Goal: Navigation & Orientation: Find specific page/section

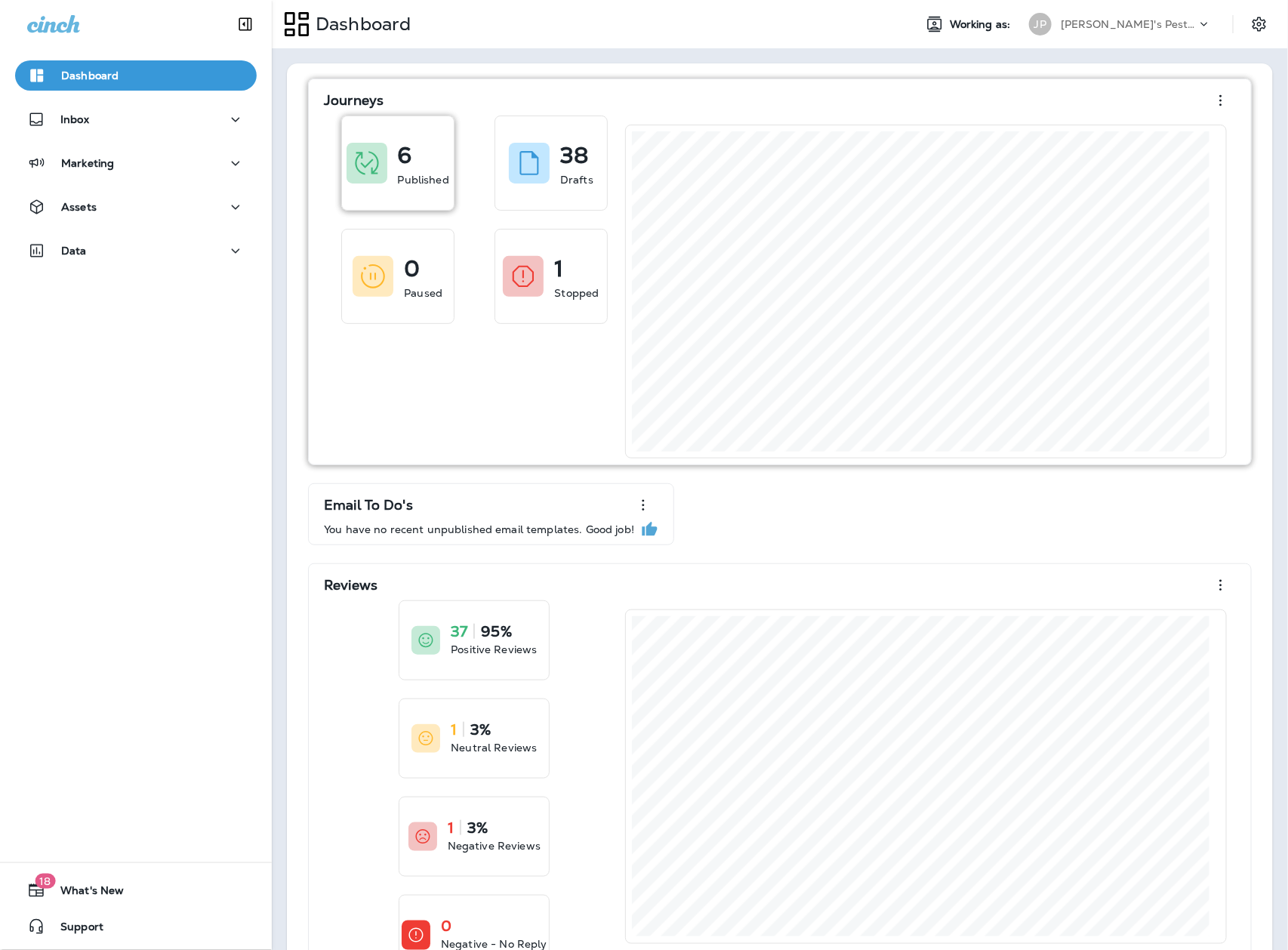
click at [391, 182] on div "6 Published" at bounding box center [398, 162] width 112 height 94
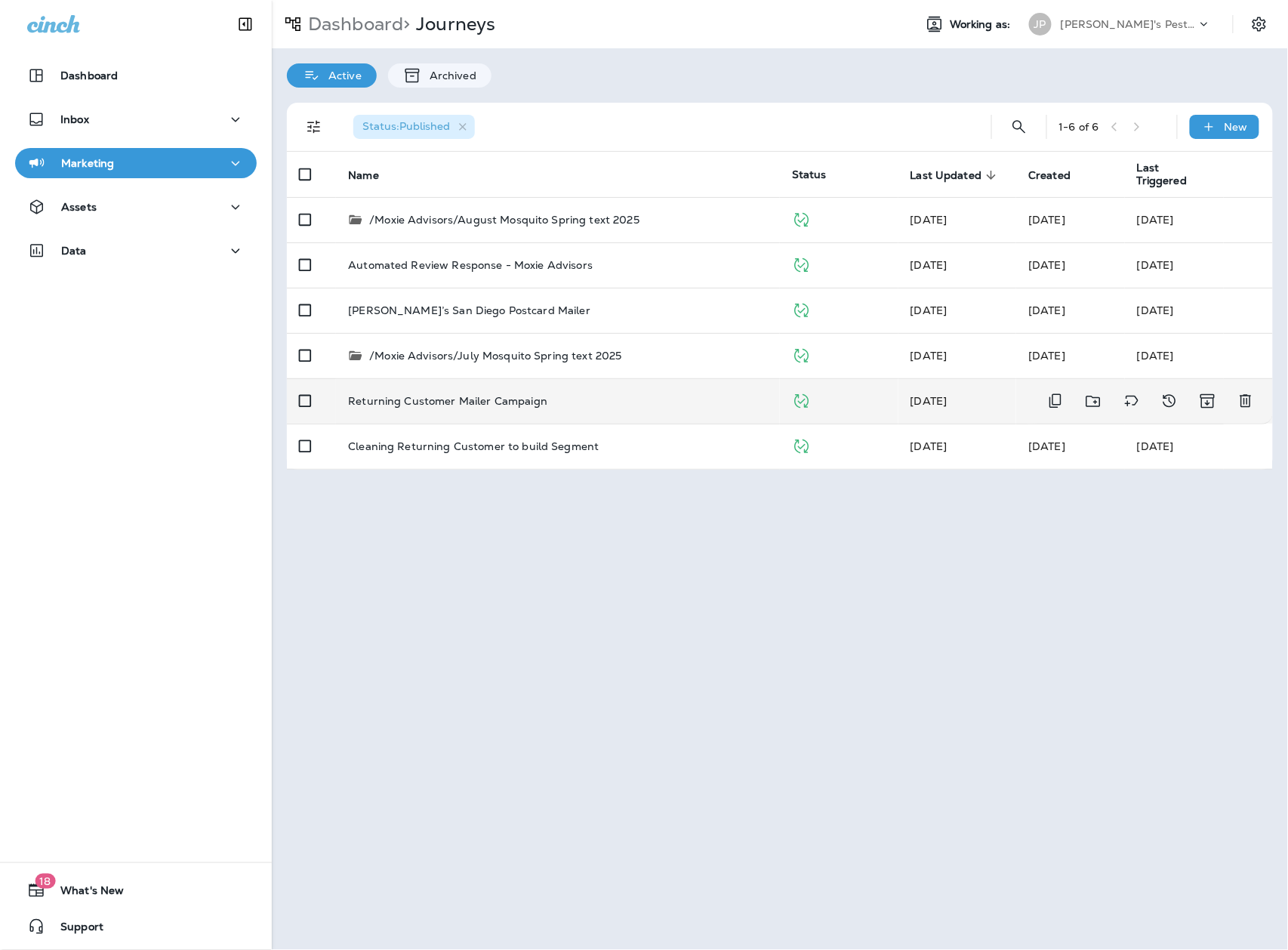
click at [552, 405] on div "Returning Customer Mailer Campaign" at bounding box center [558, 401] width 420 height 13
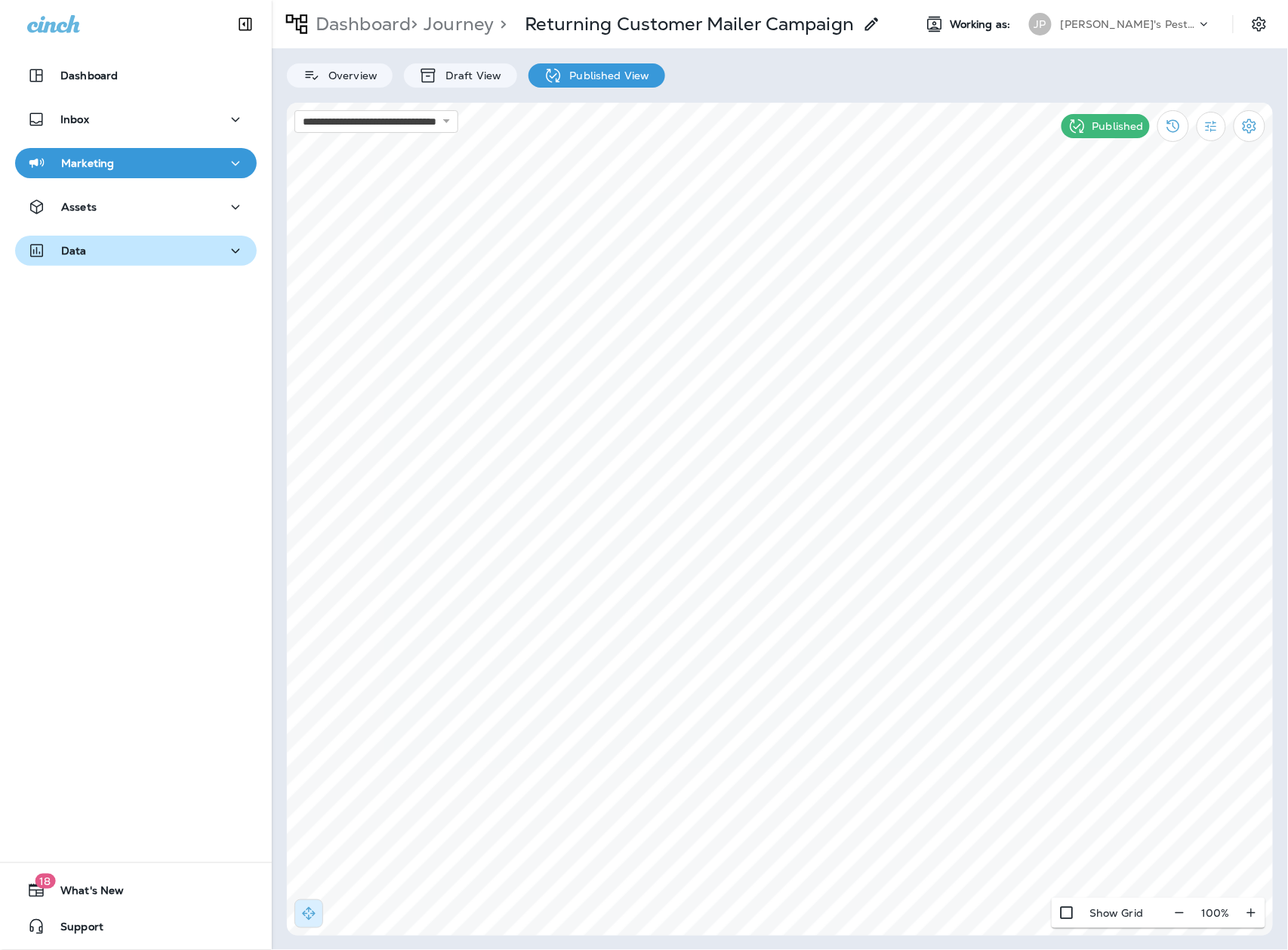
click at [182, 258] on div "Data" at bounding box center [135, 251] width 217 height 19
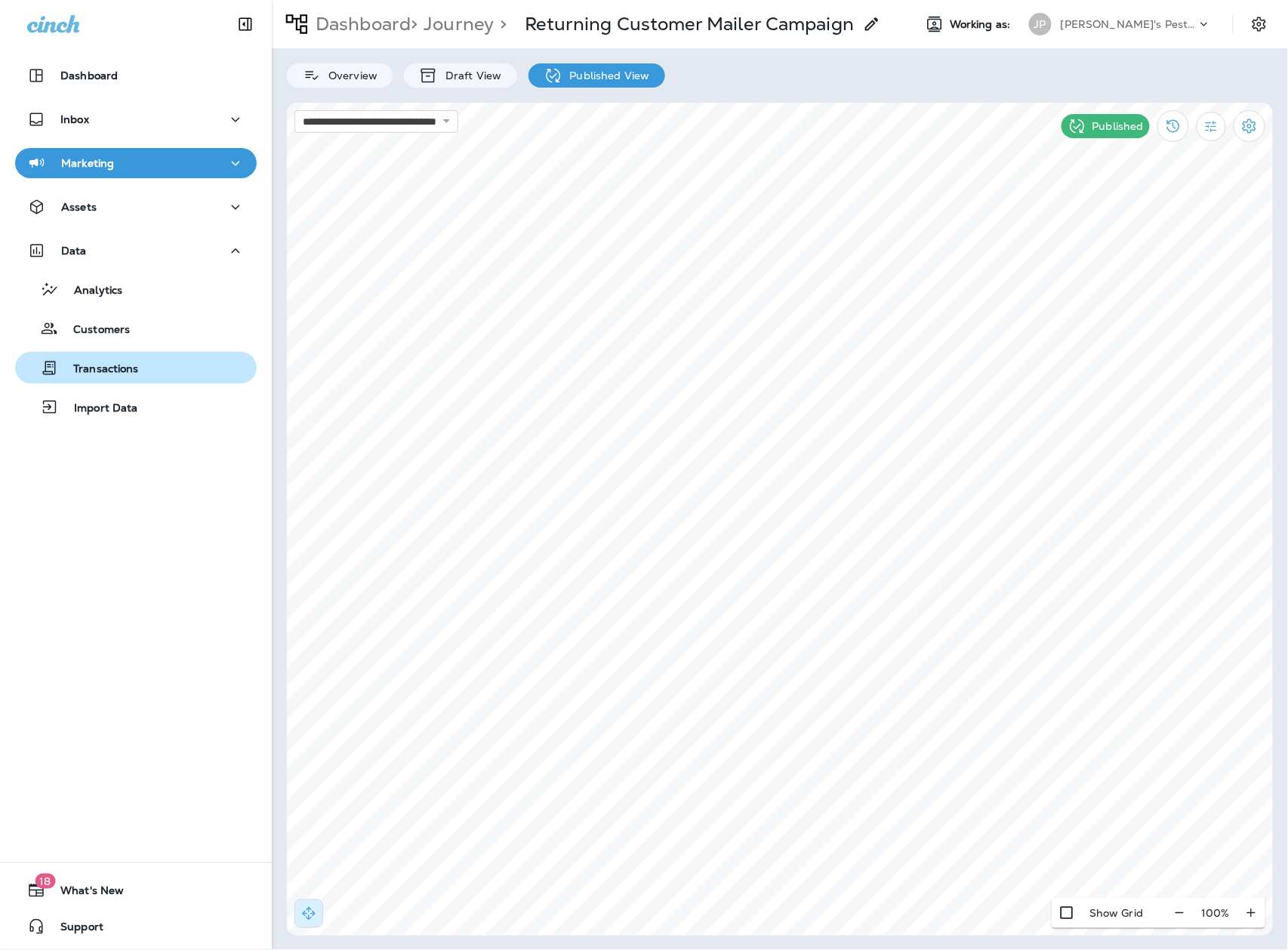
click at [130, 376] on p "Transactions" at bounding box center [98, 369] width 81 height 14
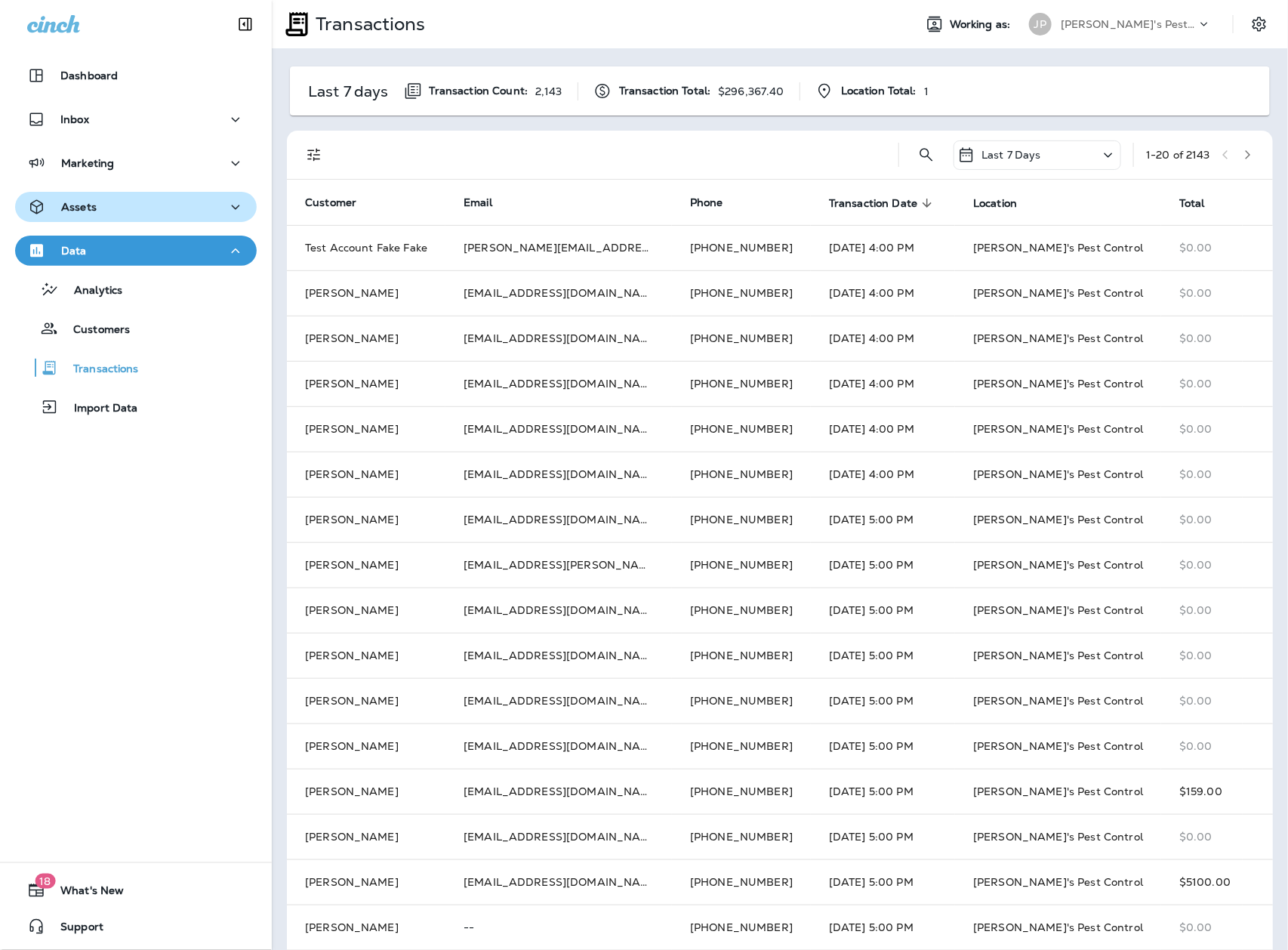
click at [193, 210] on div "Assets" at bounding box center [135, 208] width 217 height 19
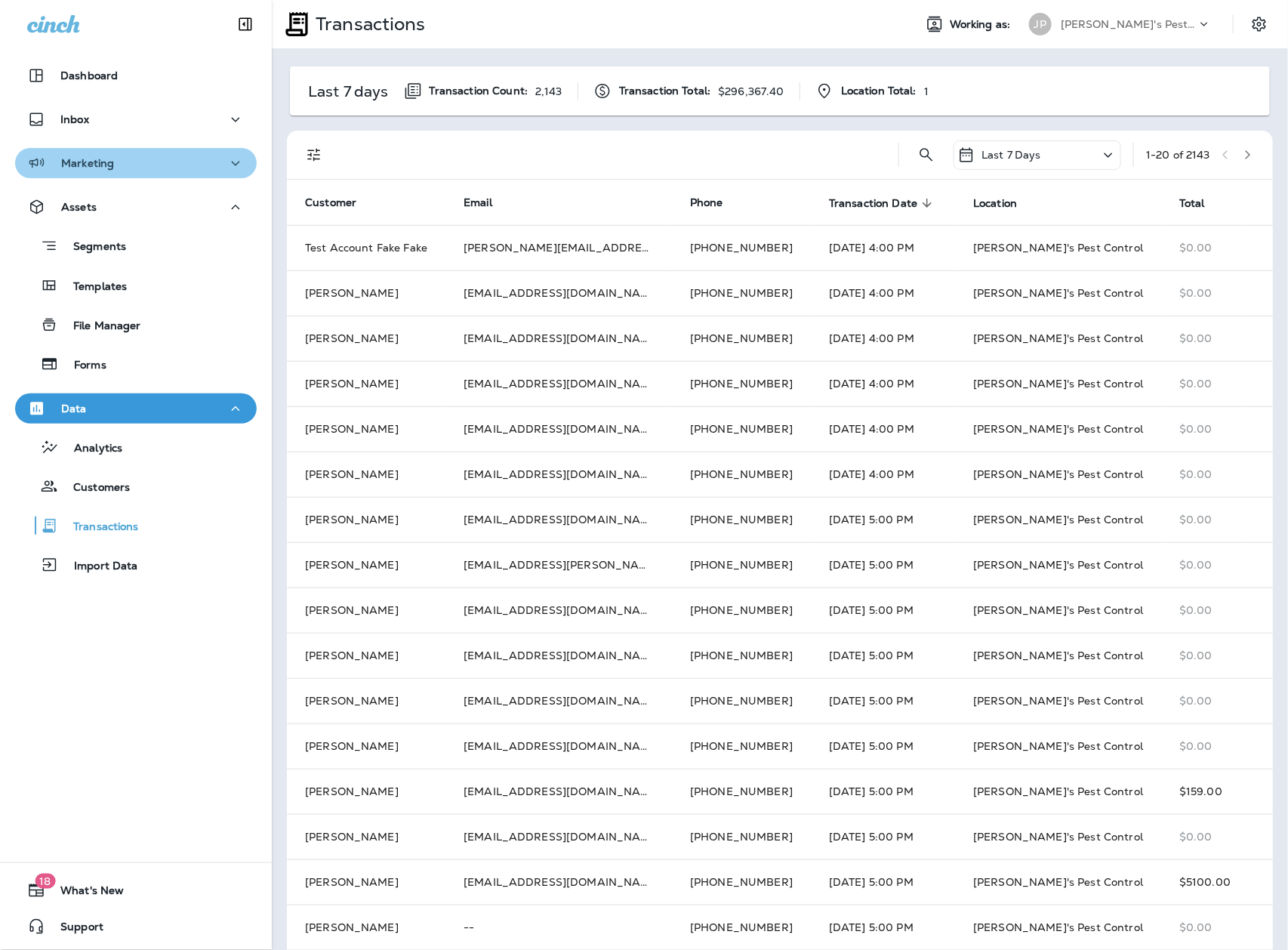
click at [203, 168] on div "Marketing" at bounding box center [135, 164] width 217 height 19
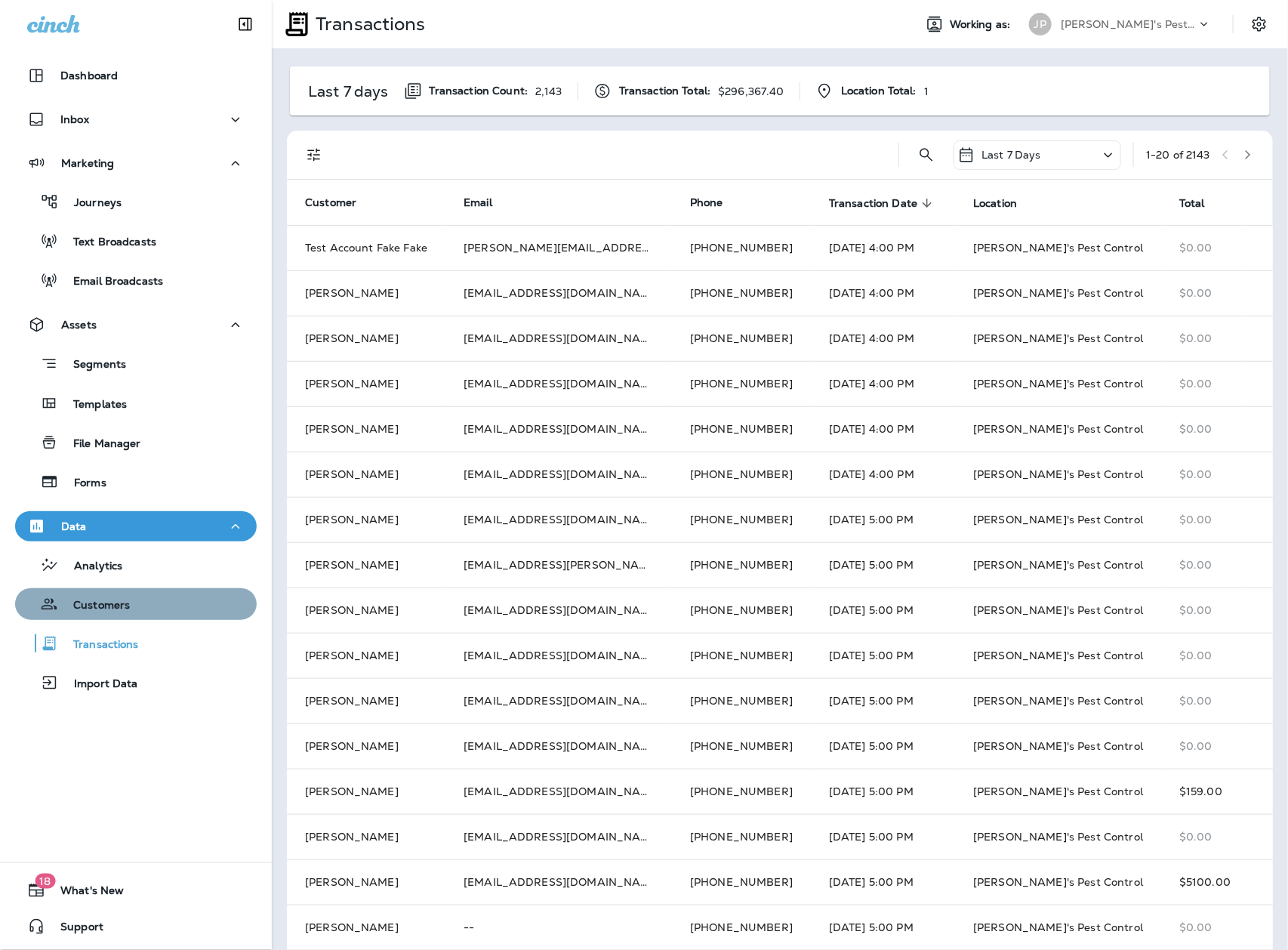
click at [140, 608] on div "Customers" at bounding box center [136, 603] width 230 height 22
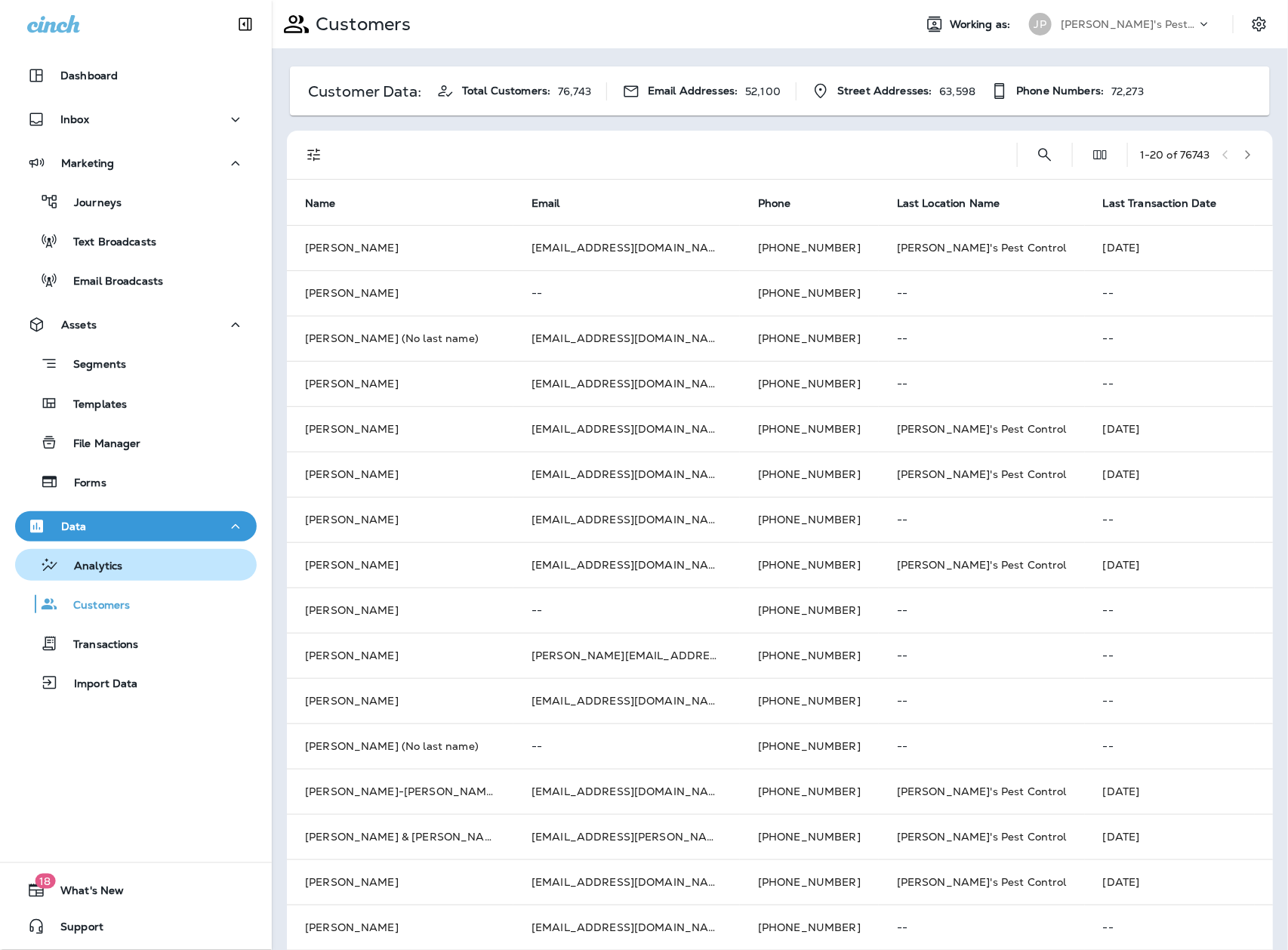
click at [137, 559] on div "Analytics" at bounding box center [136, 564] width 230 height 22
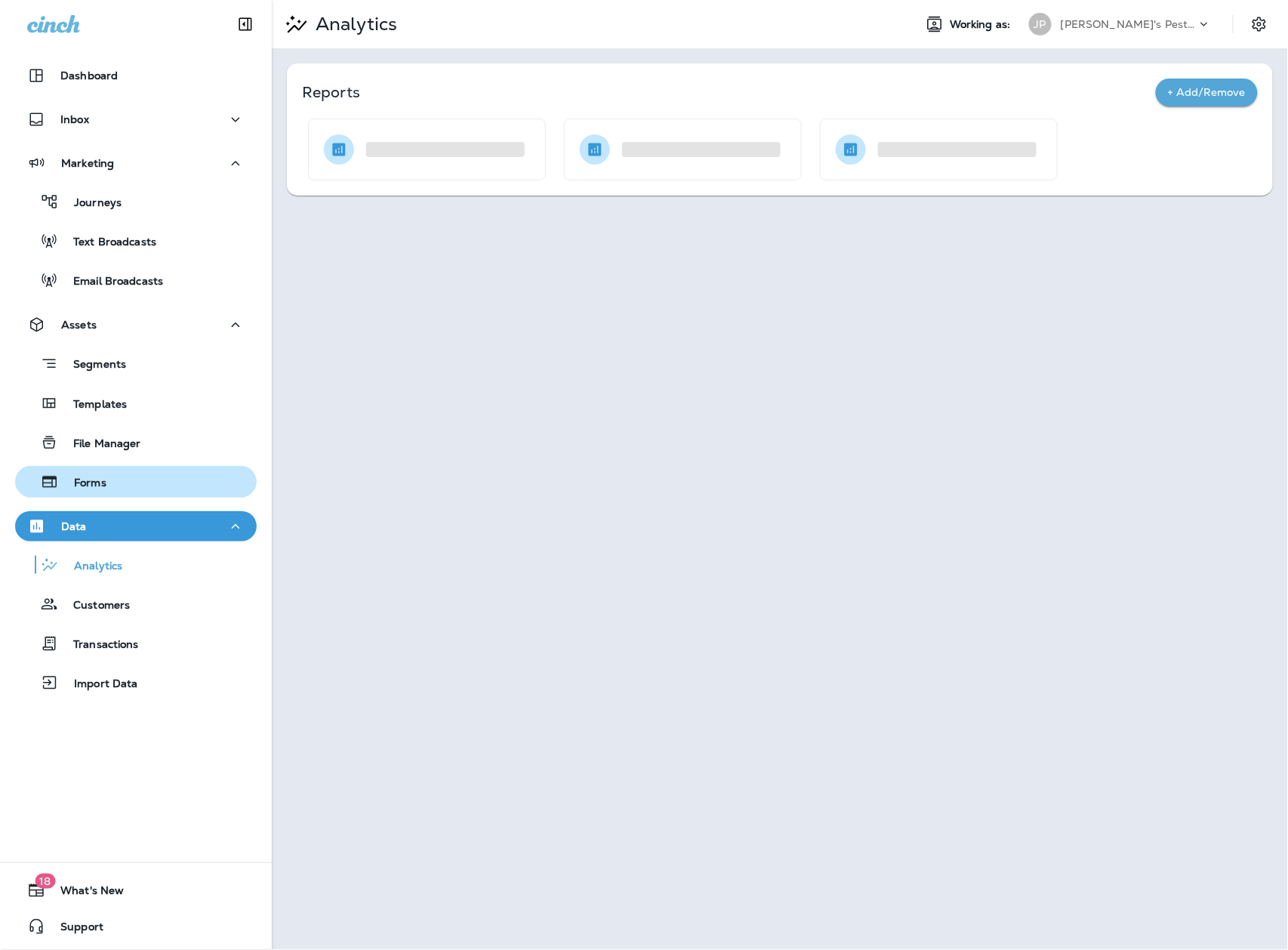
click at [151, 489] on div "Forms" at bounding box center [136, 481] width 230 height 22
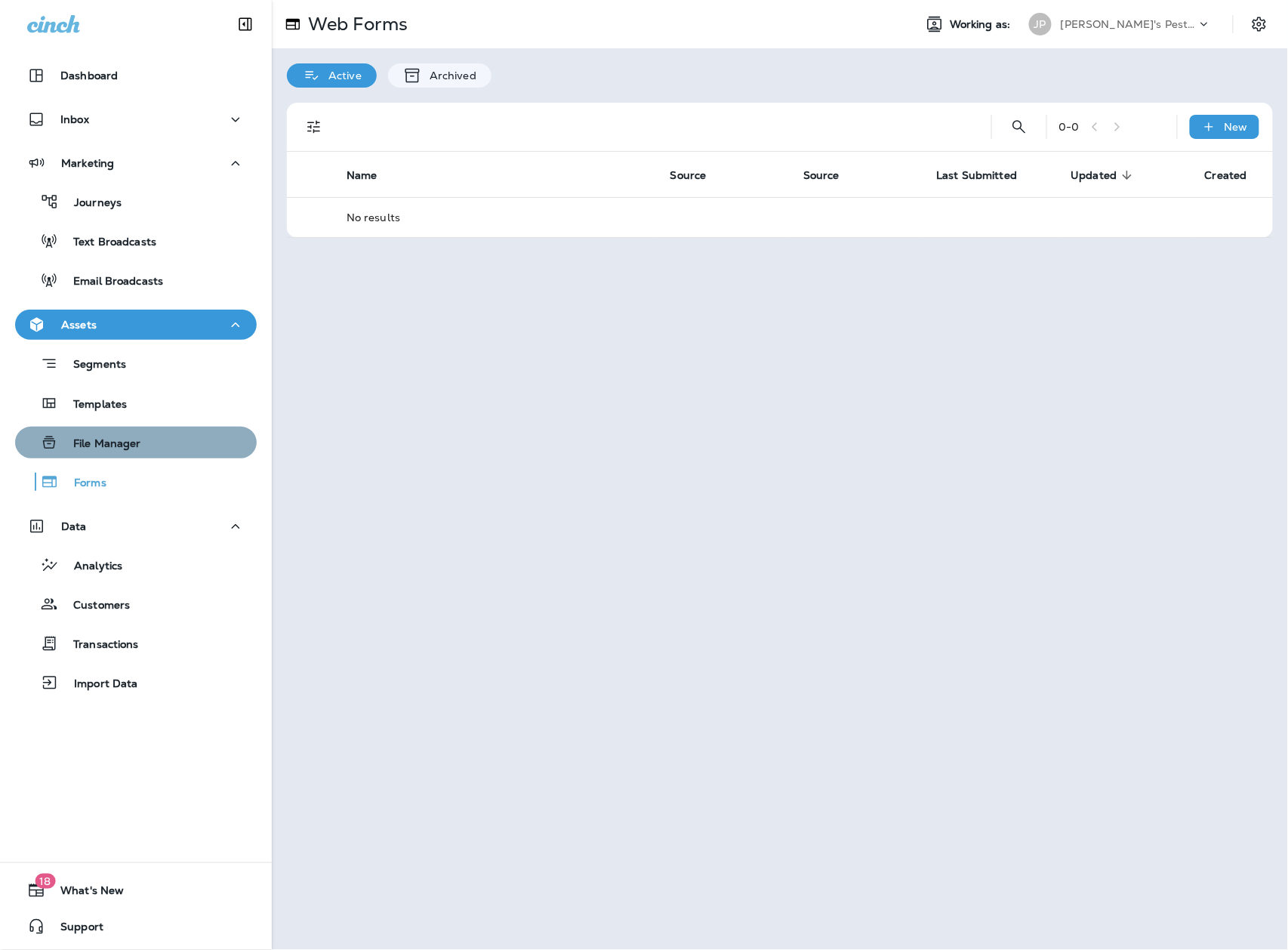
click at [154, 436] on div "File Manager" at bounding box center [136, 442] width 230 height 22
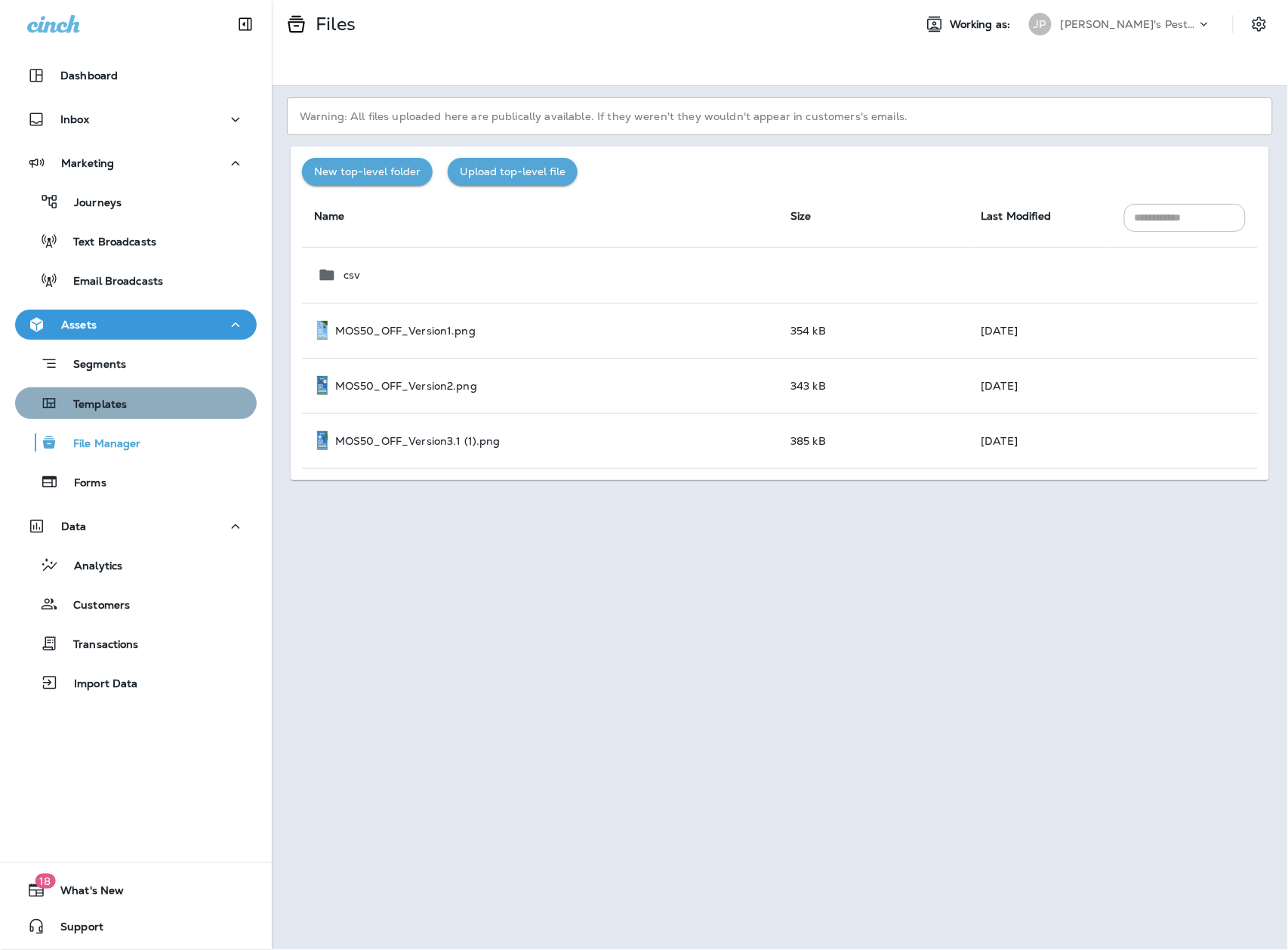
click at [154, 414] on button "Templates" at bounding box center [136, 403] width 241 height 32
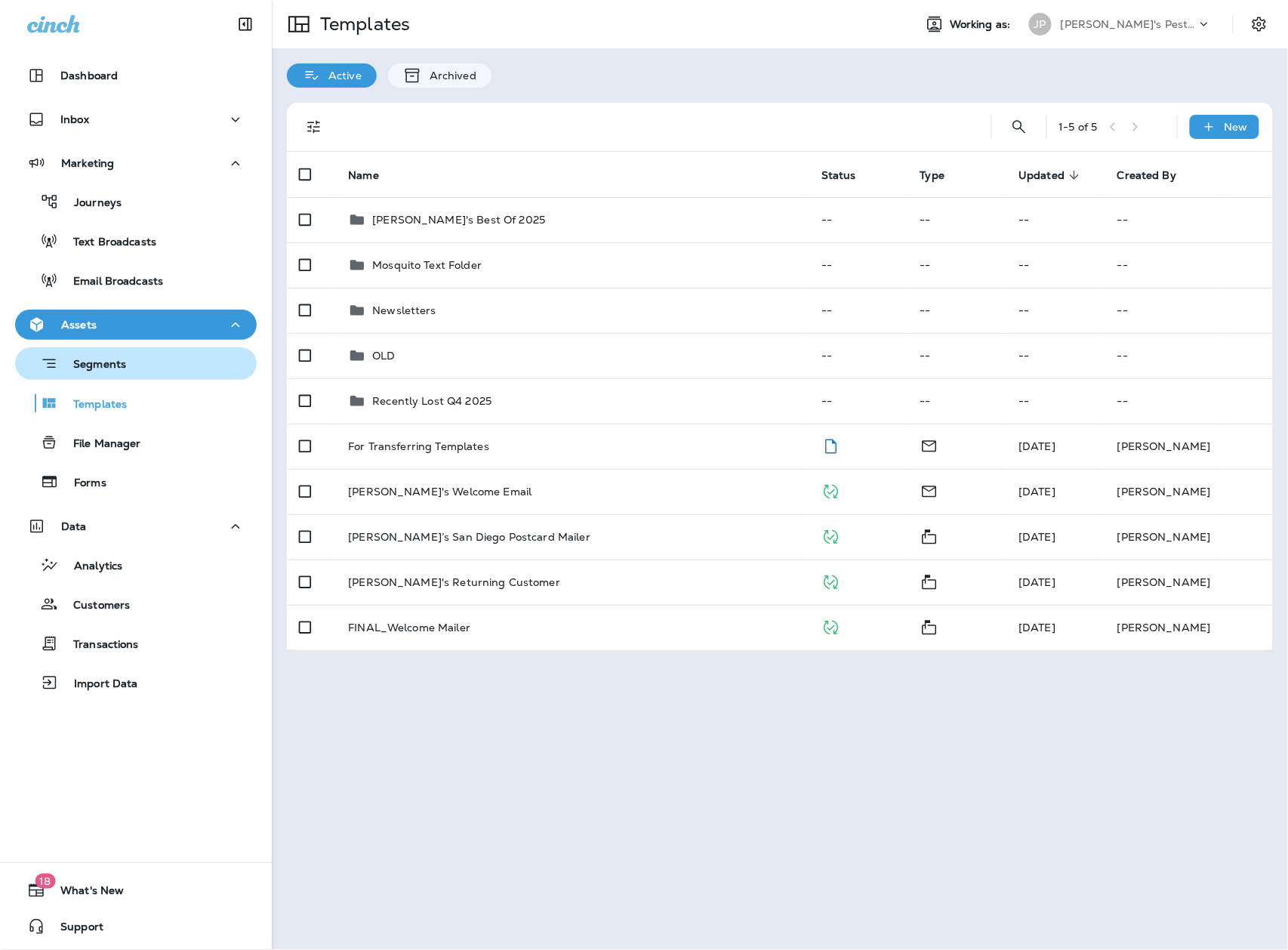
click at [160, 369] on div "Segments" at bounding box center [136, 363] width 230 height 23
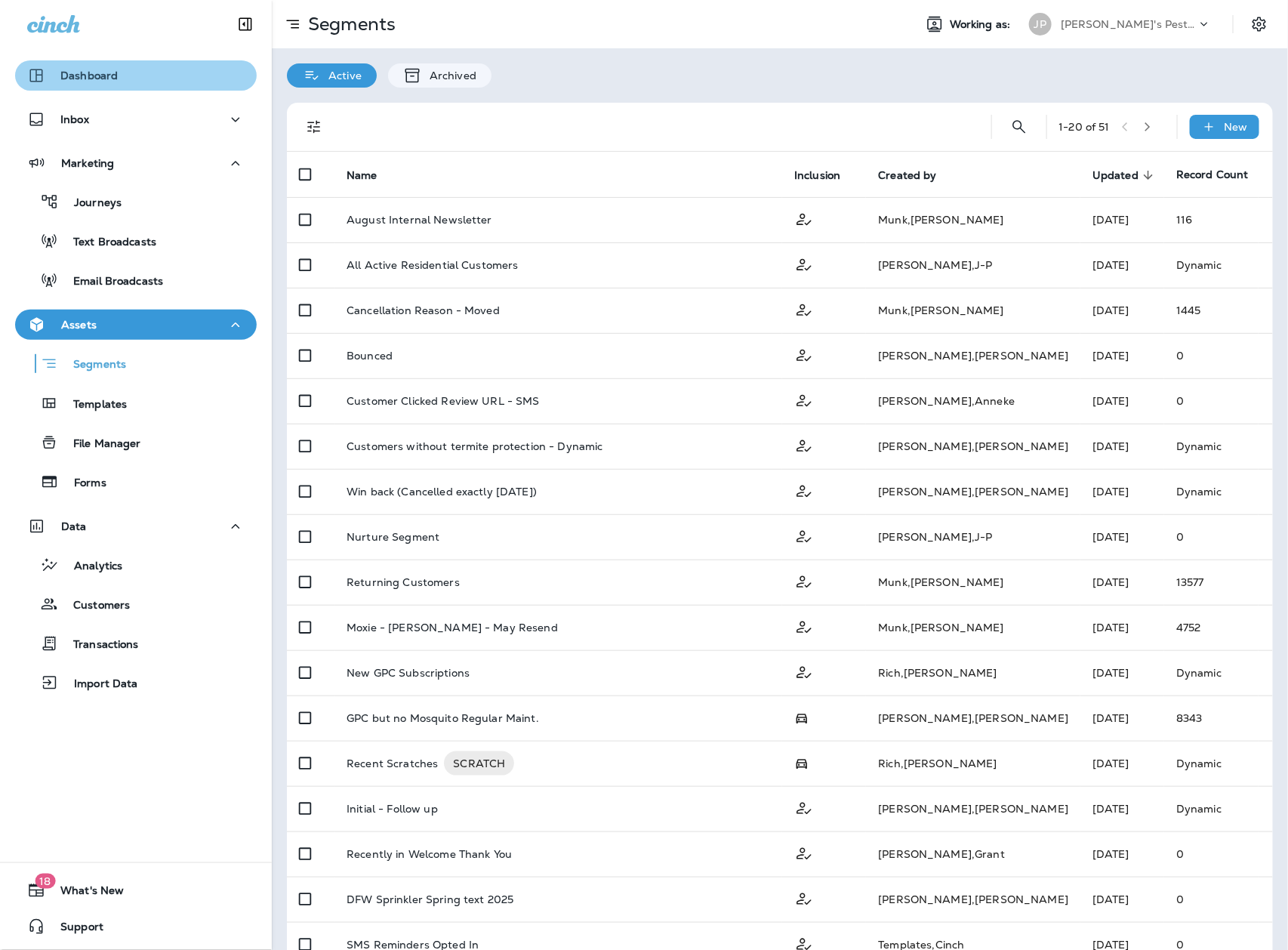
click at [175, 75] on div "Dashboard" at bounding box center [135, 75] width 217 height 18
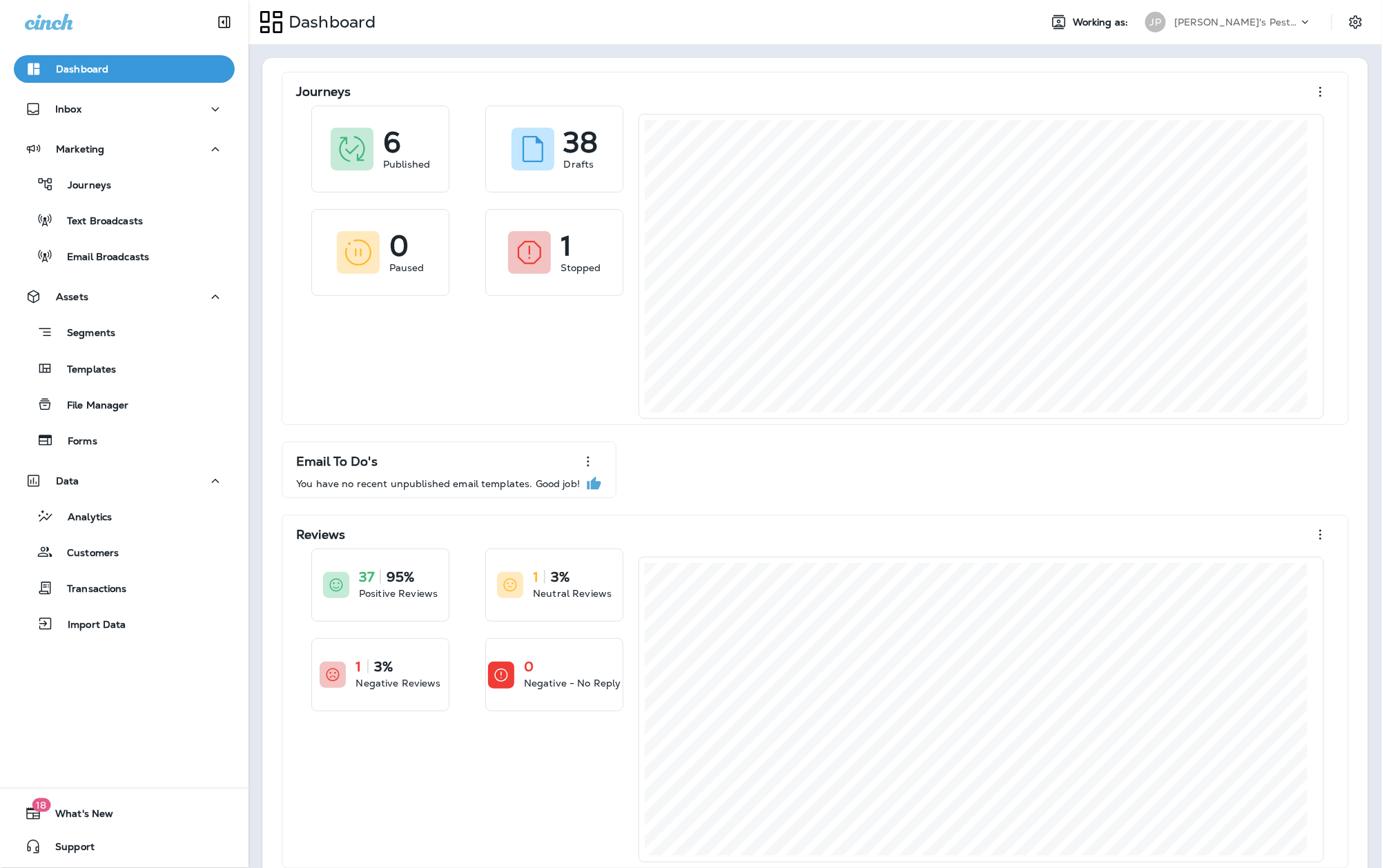
click at [1176, 26] on icon at bounding box center [1305, 22] width 14 height 14
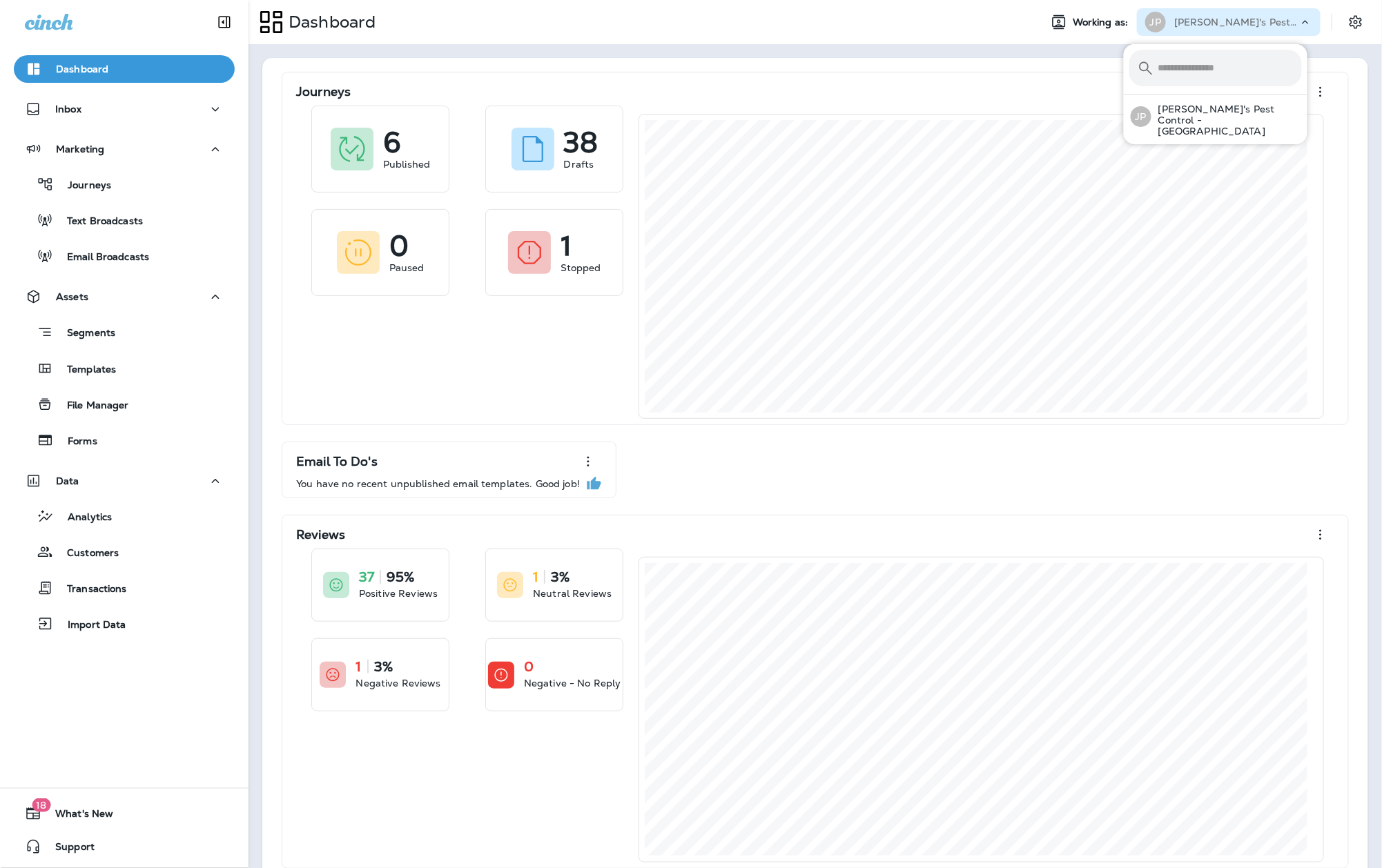
click at [1176, 26] on icon at bounding box center [1305, 22] width 14 height 14
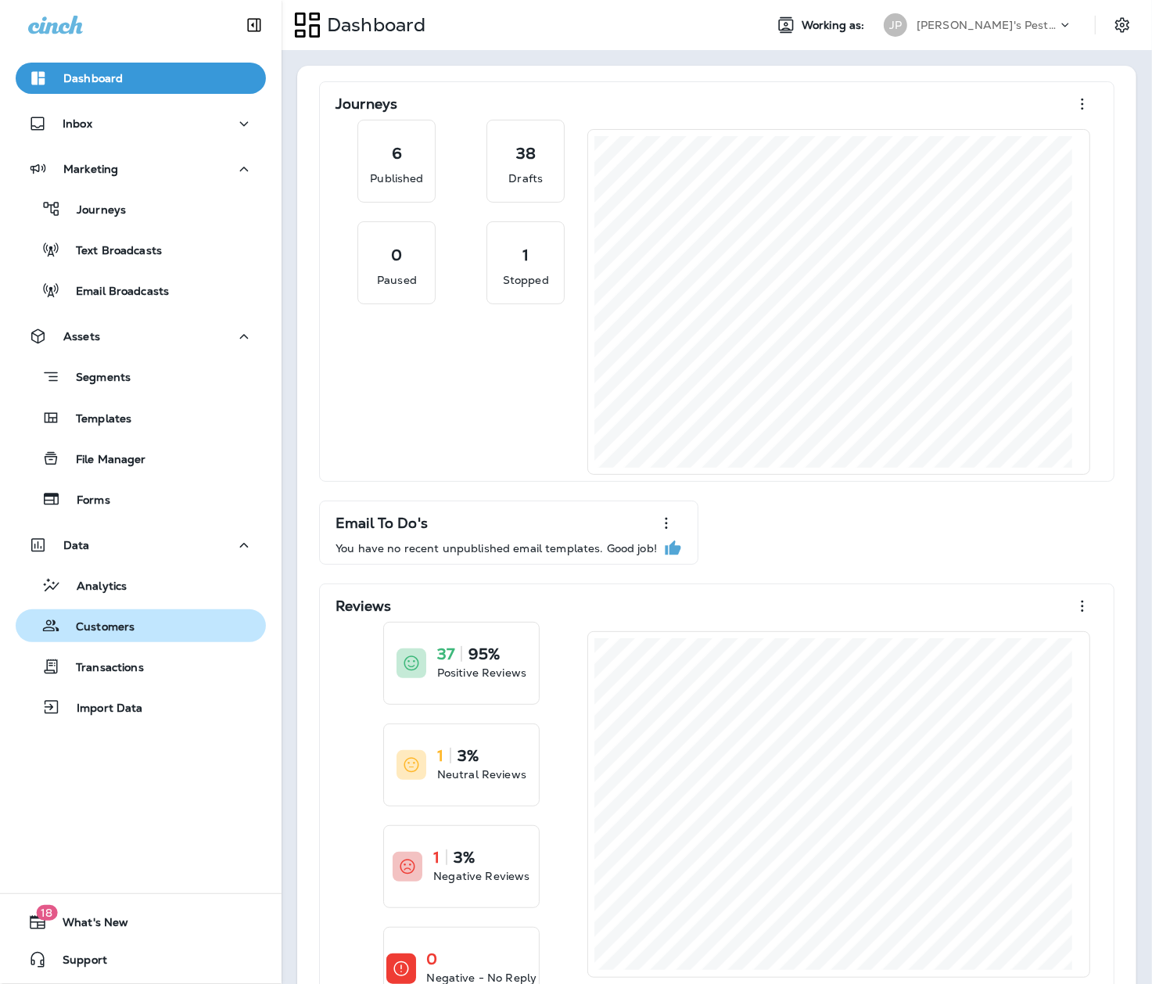
click at [217, 630] on div "Customers" at bounding box center [141, 625] width 238 height 23
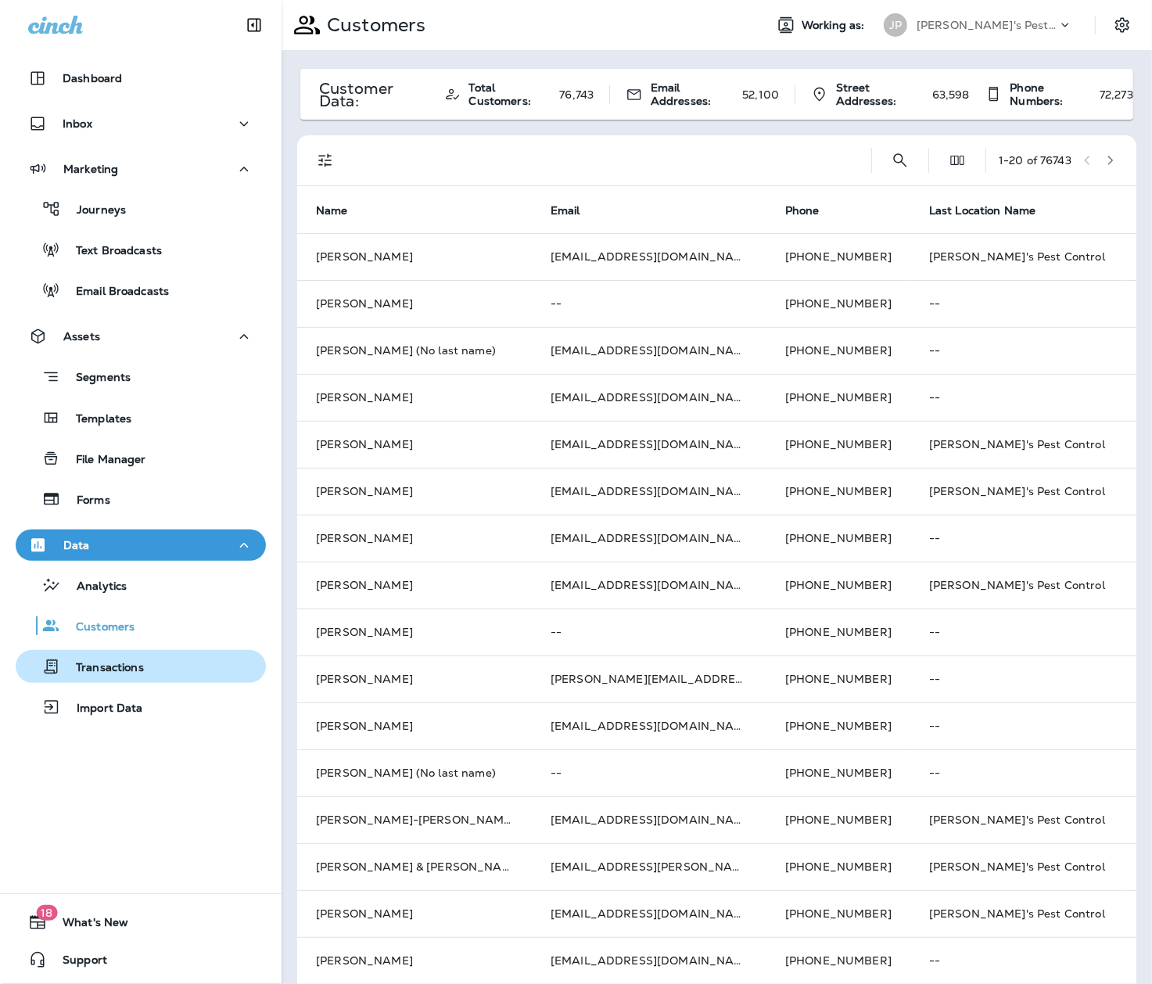
click at [213, 658] on div "Transactions" at bounding box center [141, 666] width 238 height 23
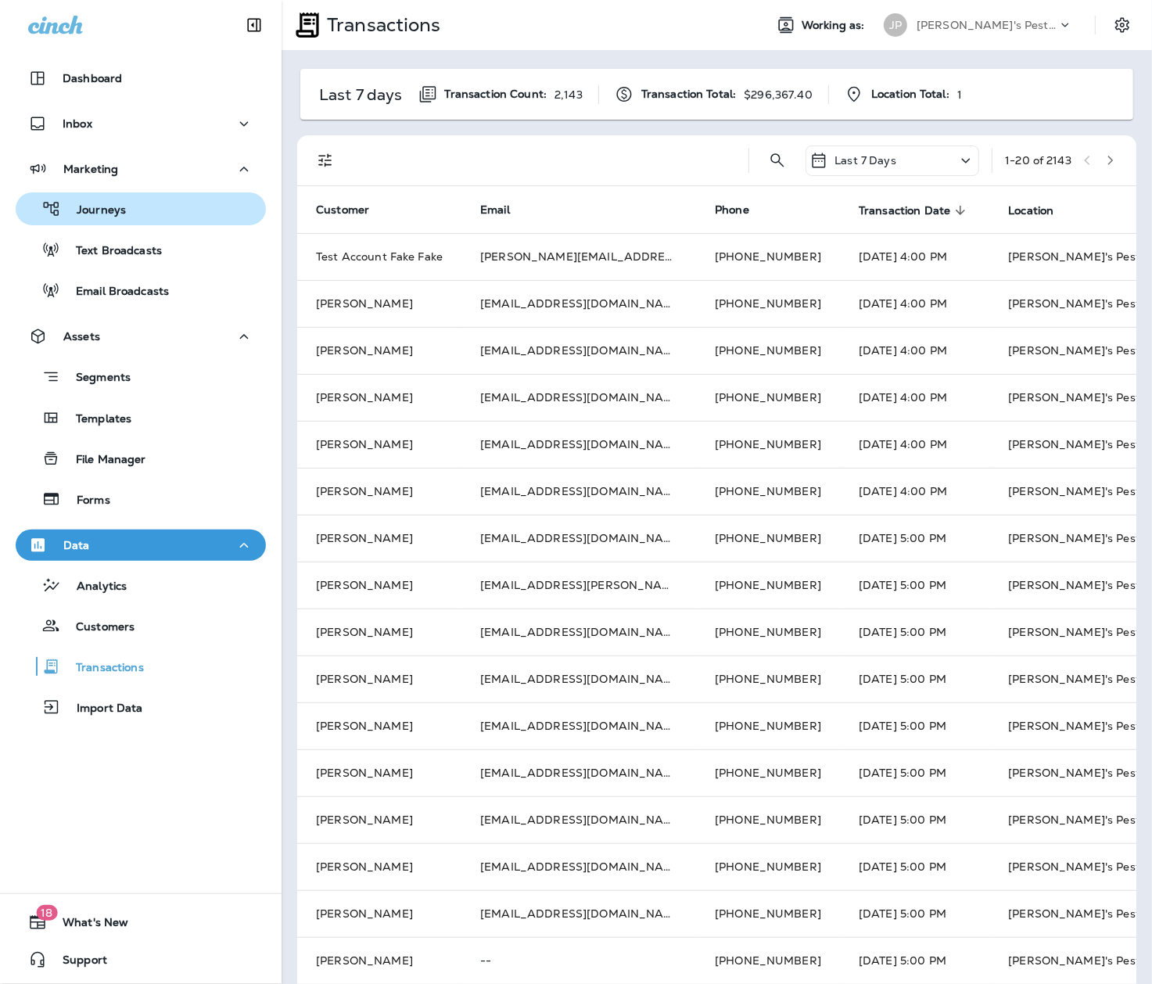
click at [154, 208] on div "Journeys" at bounding box center [141, 208] width 238 height 23
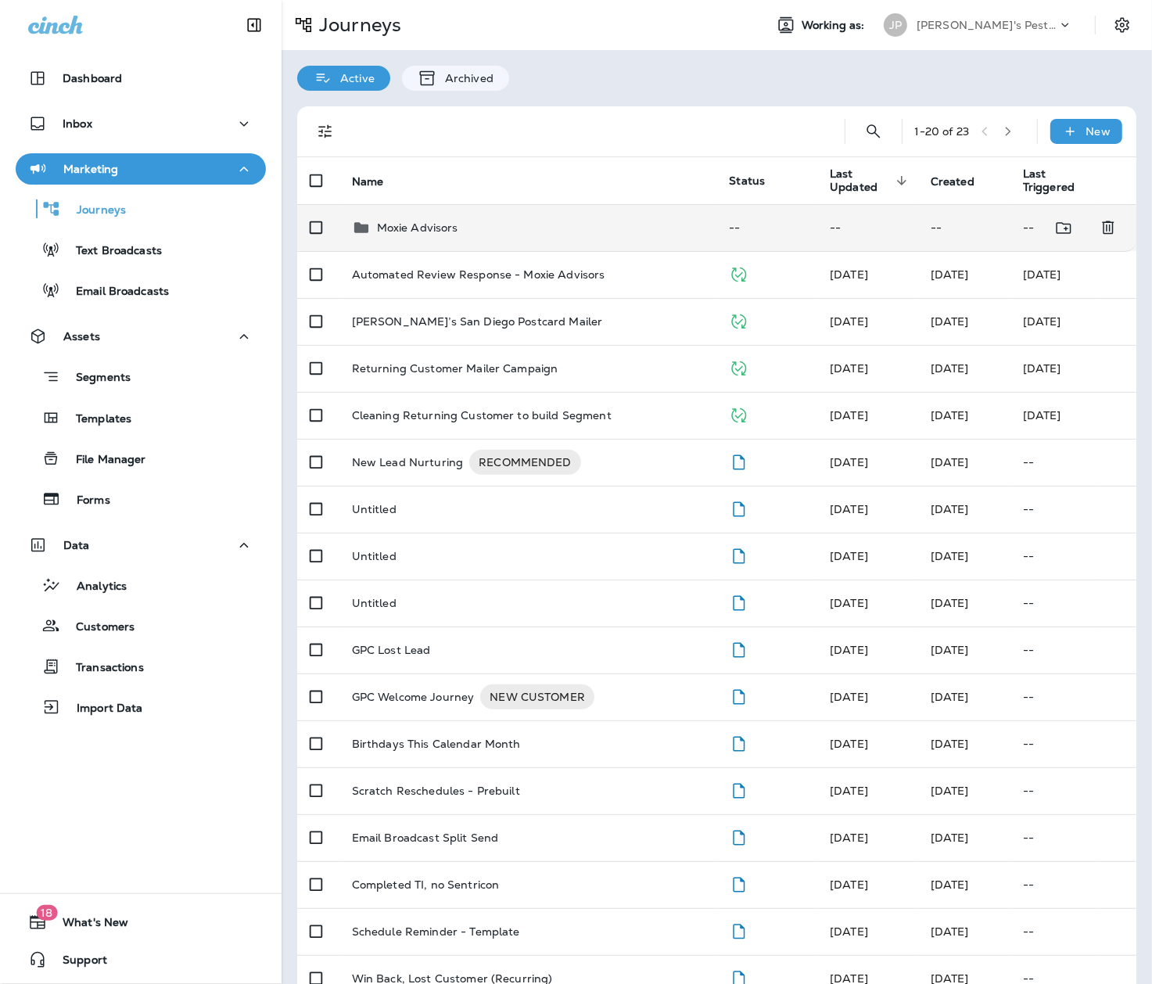
click at [488, 217] on td "Moxie Advisors" at bounding box center [528, 227] width 378 height 47
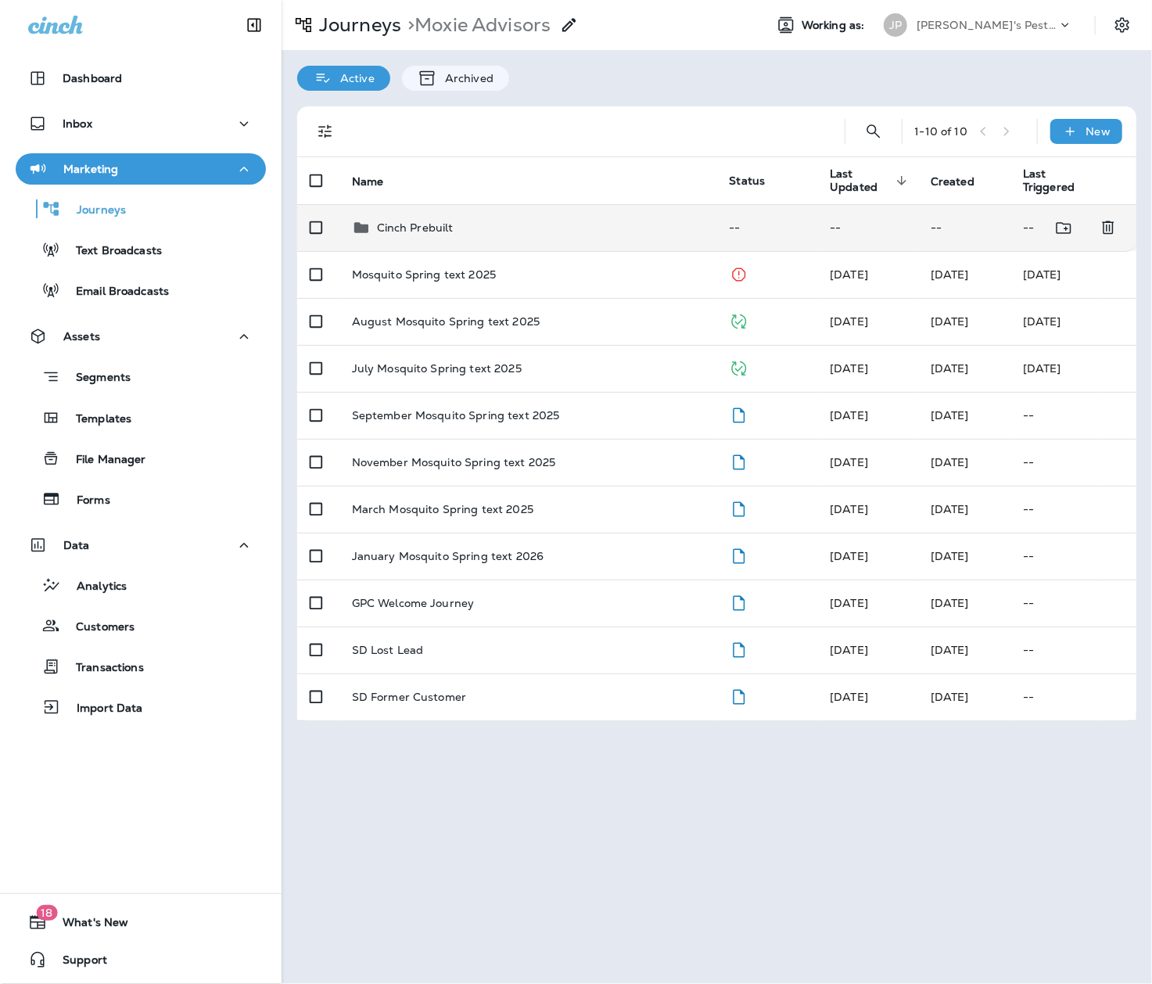
click at [561, 219] on div "Cinch Prebuilt" at bounding box center [528, 227] width 353 height 19
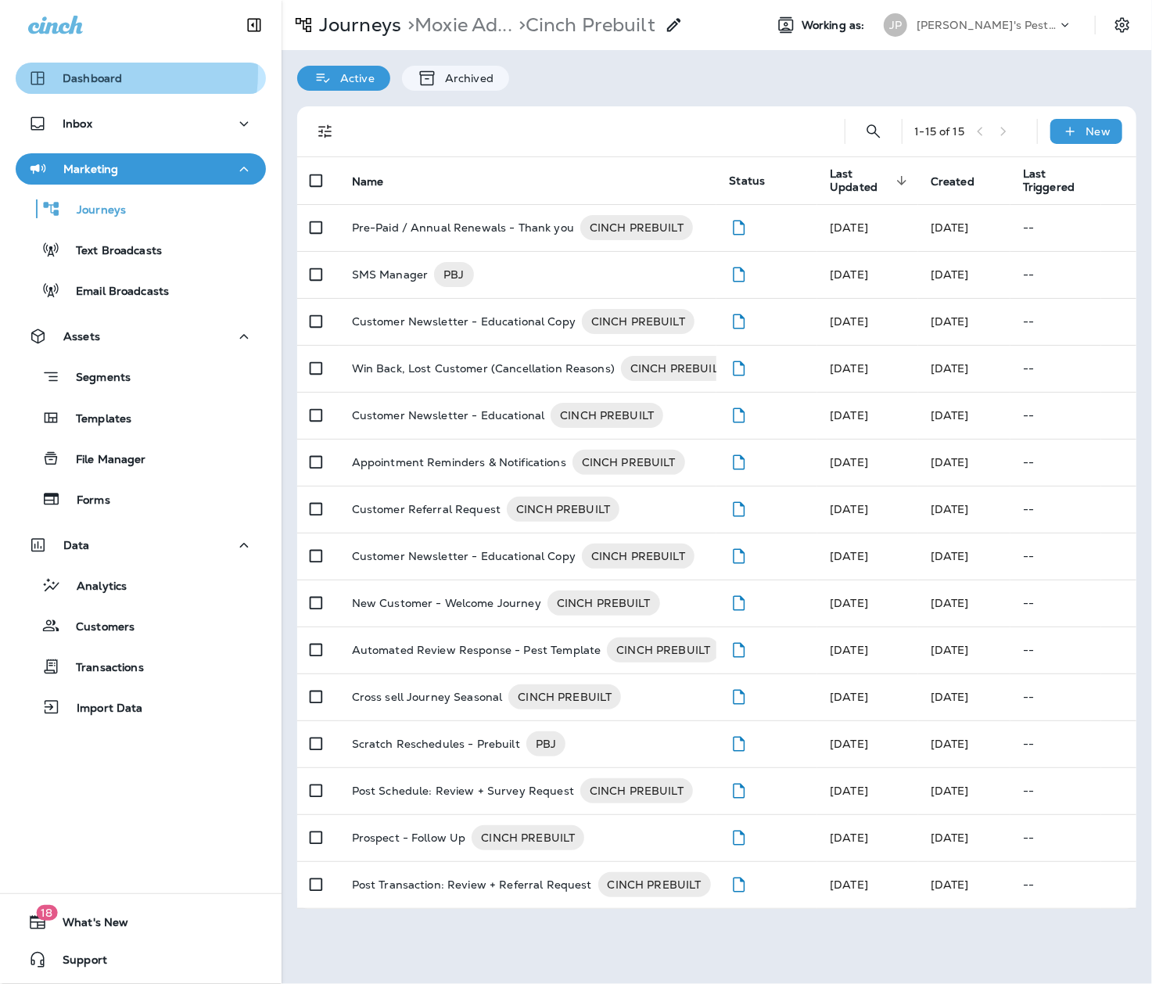
click at [77, 72] on p "Dashboard" at bounding box center [92, 78] width 59 height 13
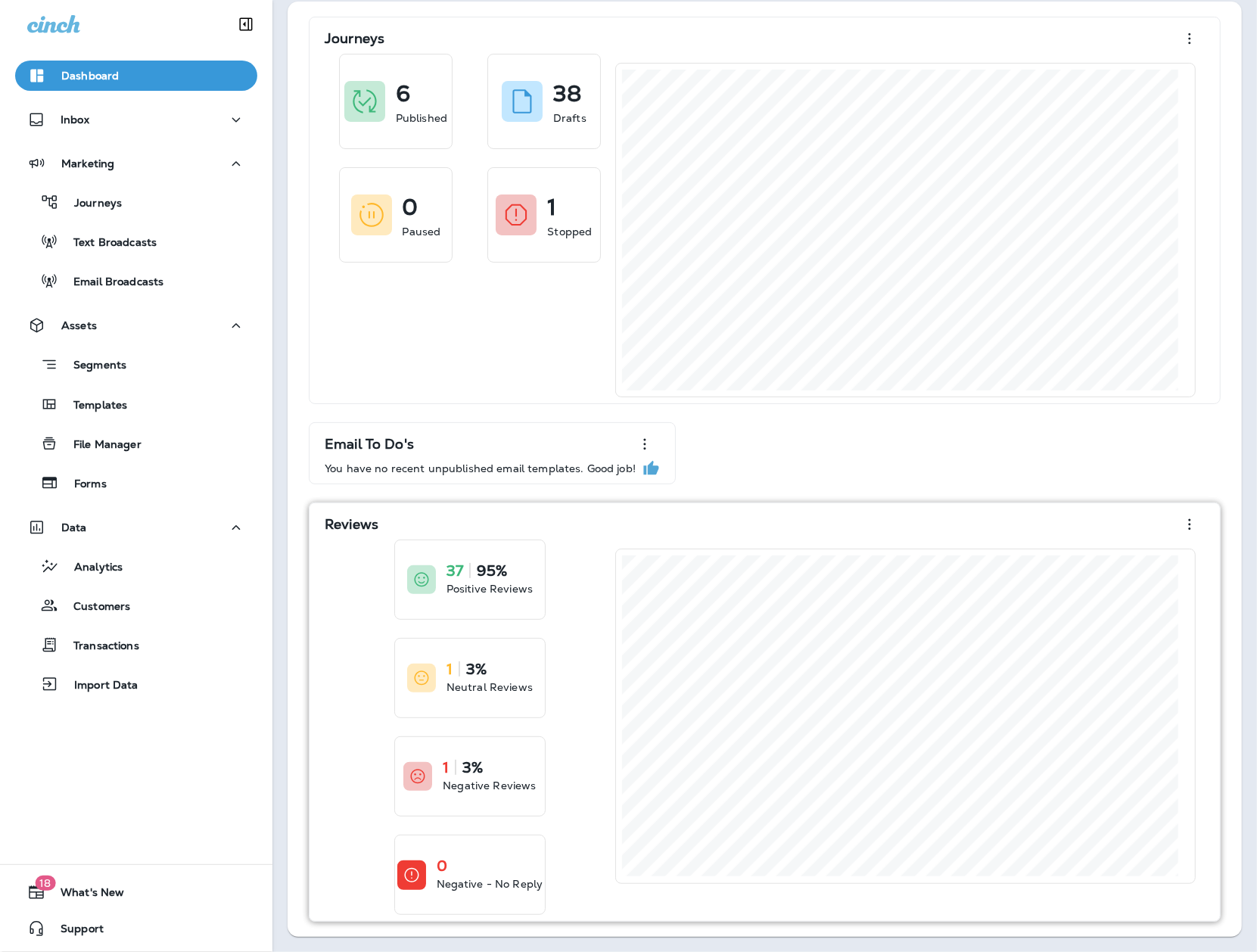
scroll to position [65, 0]
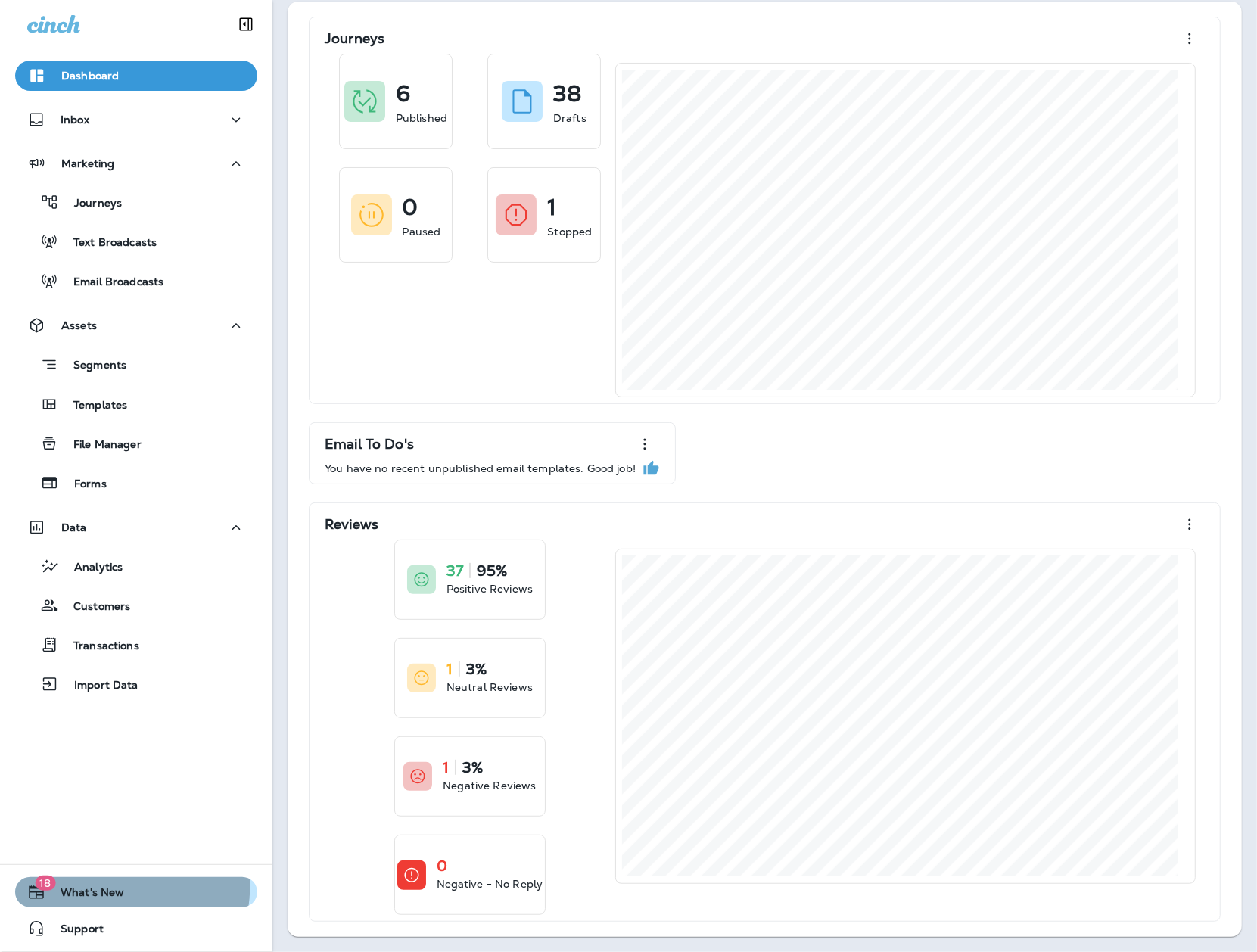
click at [38, 878] on span "18" at bounding box center [45, 883] width 20 height 15
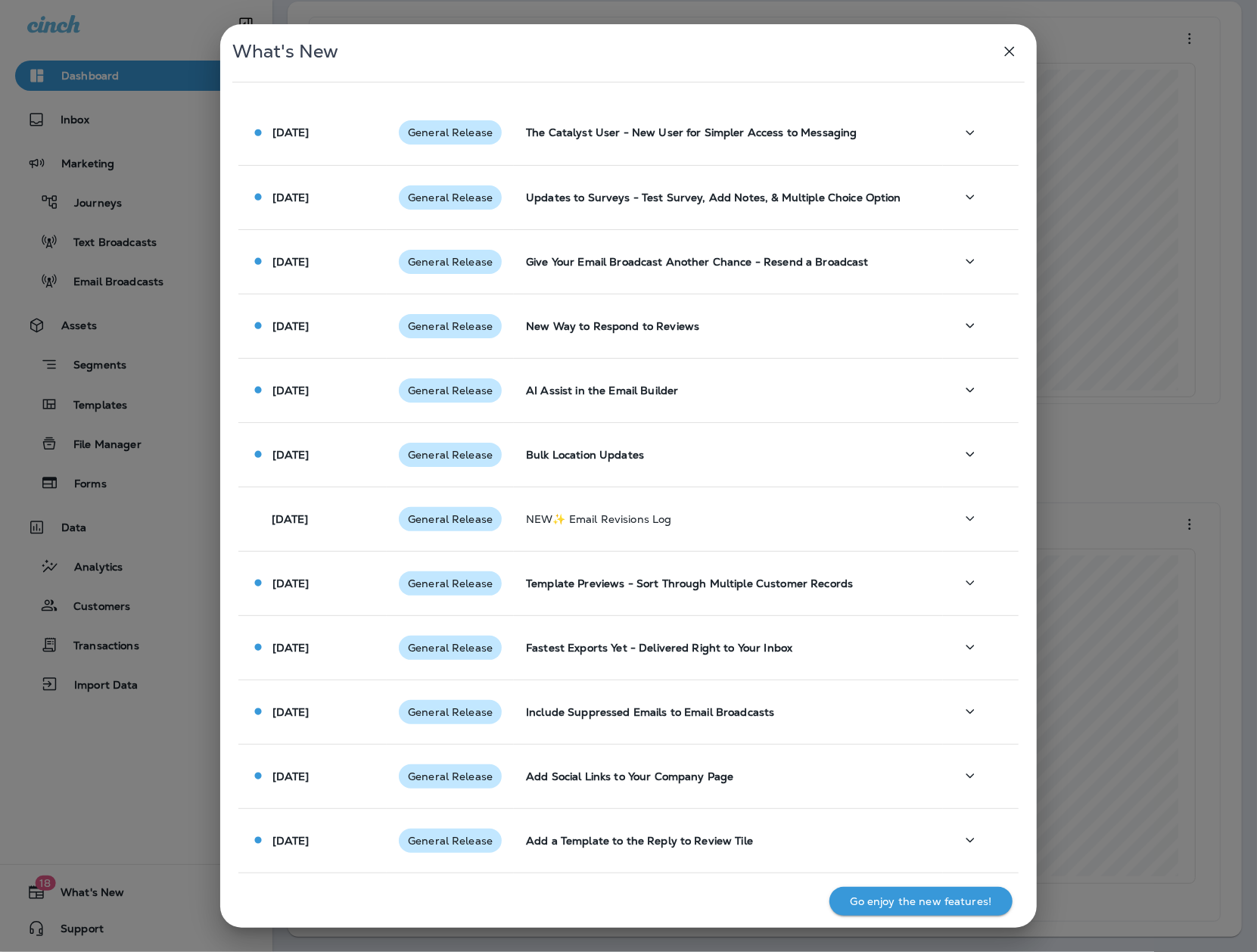
click at [1005, 57] on icon "button" at bounding box center [1009, 51] width 18 height 18
